Goal: Obtain resource: Download file/media

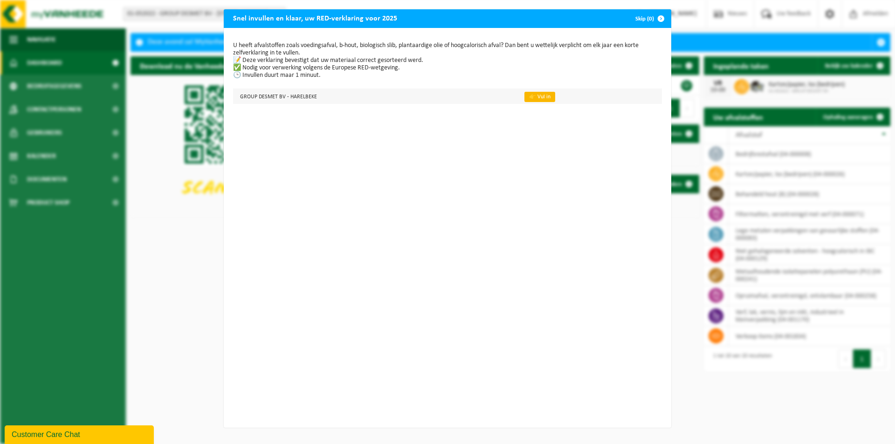
click at [526, 97] on link "👉 Vul in" at bounding box center [539, 97] width 31 height 10
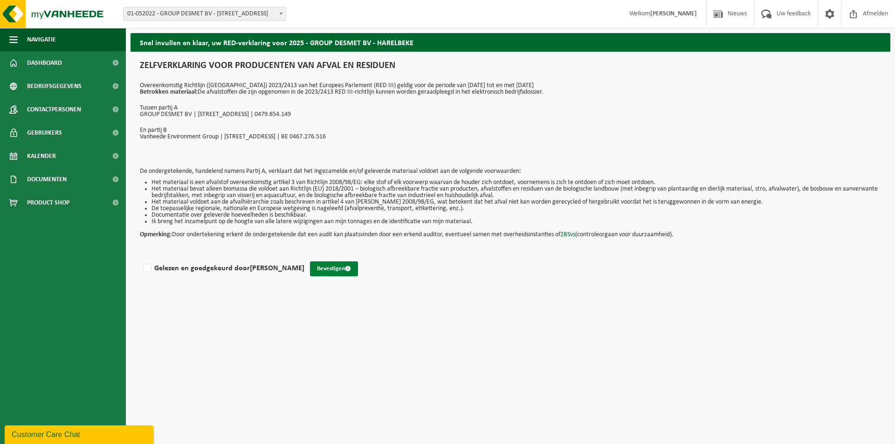
click at [345, 265] on button "Bevestigen" at bounding box center [334, 269] width 48 height 15
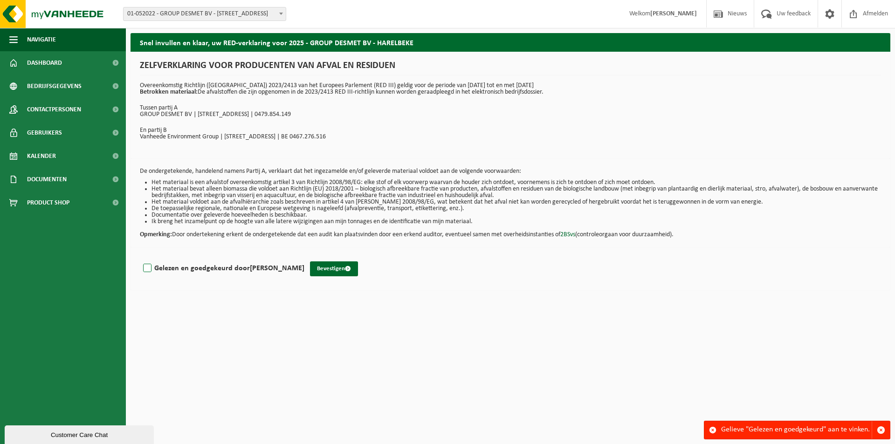
click at [153, 264] on label "Gelezen en goedgekeurd door JACQUES DEVOLDER" at bounding box center [222, 269] width 163 height 14
click at [304, 257] on input "Gelezen en goedgekeurd door JACQUES DEVOLDER" at bounding box center [304, 256] width 0 height 0
checkbox input "true"
click at [328, 264] on button "Bevestigen" at bounding box center [334, 269] width 48 height 15
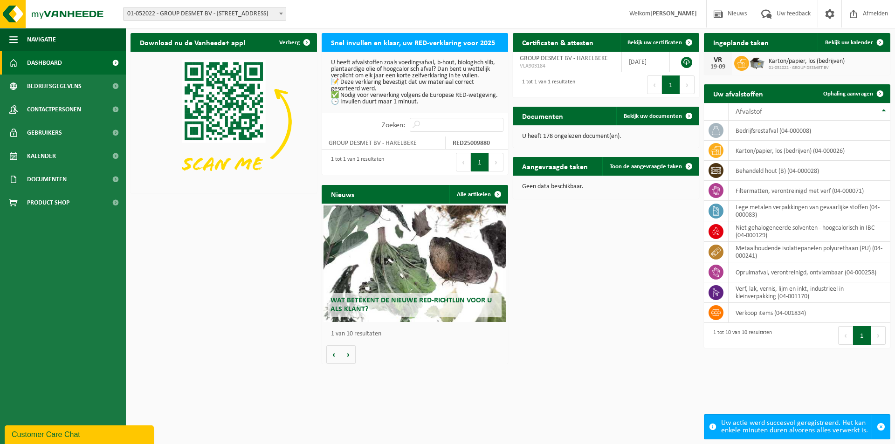
click at [483, 168] on button "1" at bounding box center [480, 162] width 18 height 19
click at [883, 427] on span "button" at bounding box center [881, 427] width 8 height 8
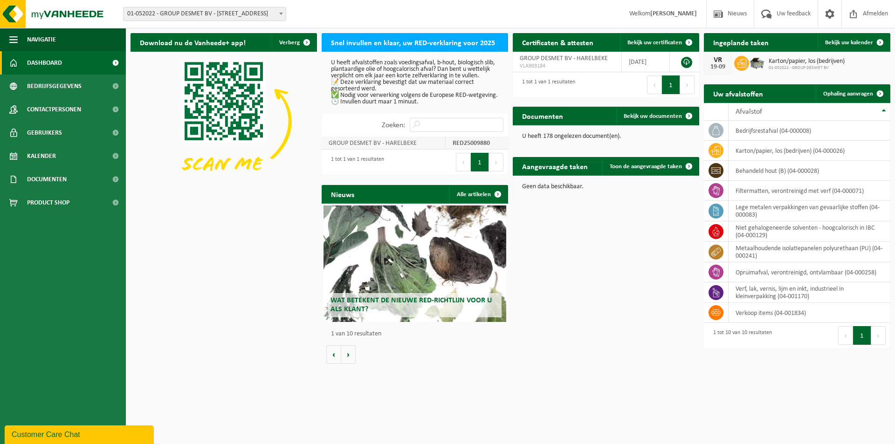
click at [470, 147] on strong "RED25009880" at bounding box center [471, 143] width 37 height 7
click at [387, 146] on td "GROUP DESMET BV - HARELBEKE" at bounding box center [384, 143] width 124 height 13
click at [483, 170] on button "1" at bounding box center [480, 162] width 18 height 19
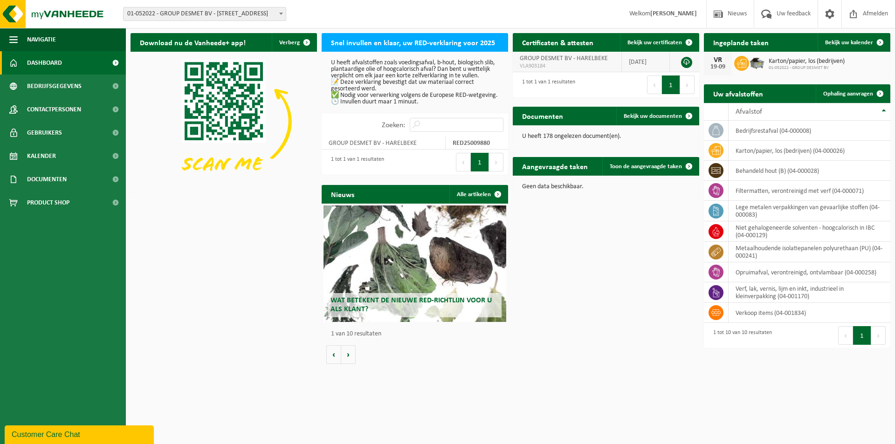
click at [558, 58] on span "GROUP DESMET BV - HARELBEKE" at bounding box center [564, 58] width 88 height 7
click at [655, 40] on span "Bekijk uw certificaten" at bounding box center [654, 43] width 55 height 6
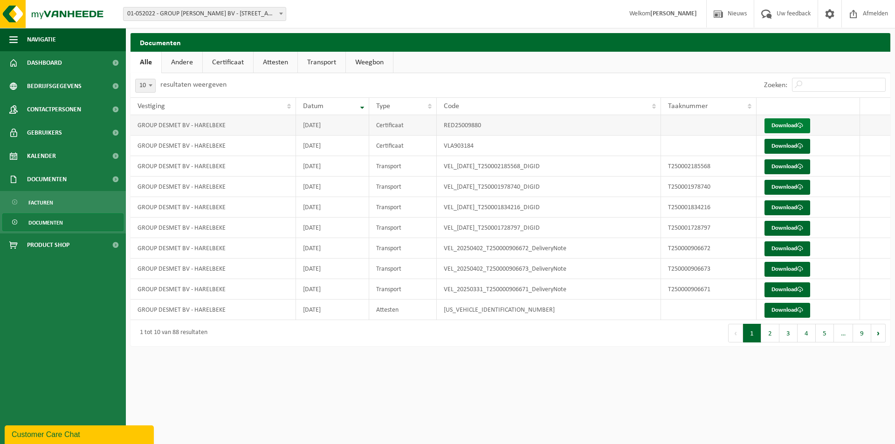
click at [790, 124] on link "Download" at bounding box center [788, 125] width 46 height 15
